Goal: Find specific page/section

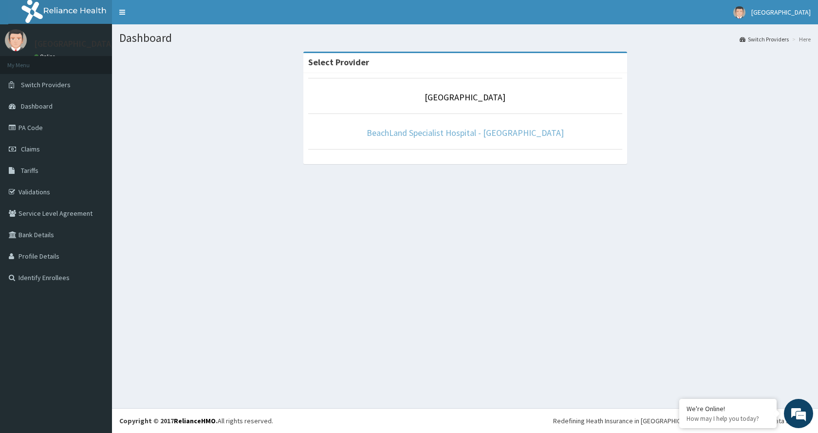
click at [430, 138] on link "BeachLand Specialist Hospital - [GEOGRAPHIC_DATA]" at bounding box center [465, 132] width 197 height 11
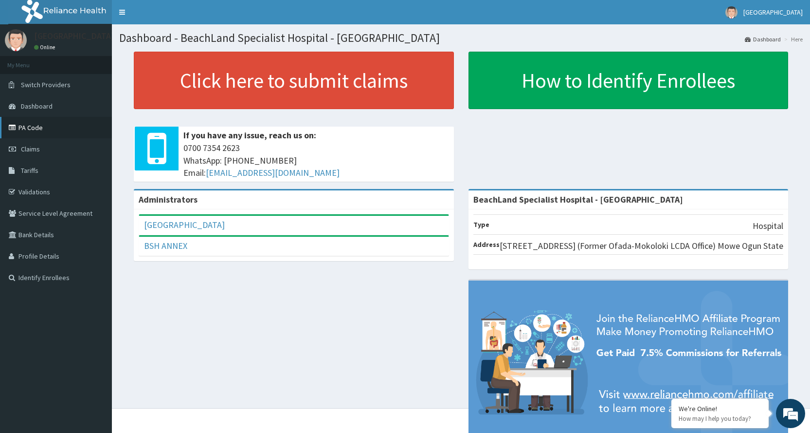
click at [48, 127] on link "PA Code" at bounding box center [56, 127] width 112 height 21
